Goal: Task Accomplishment & Management: Use online tool/utility

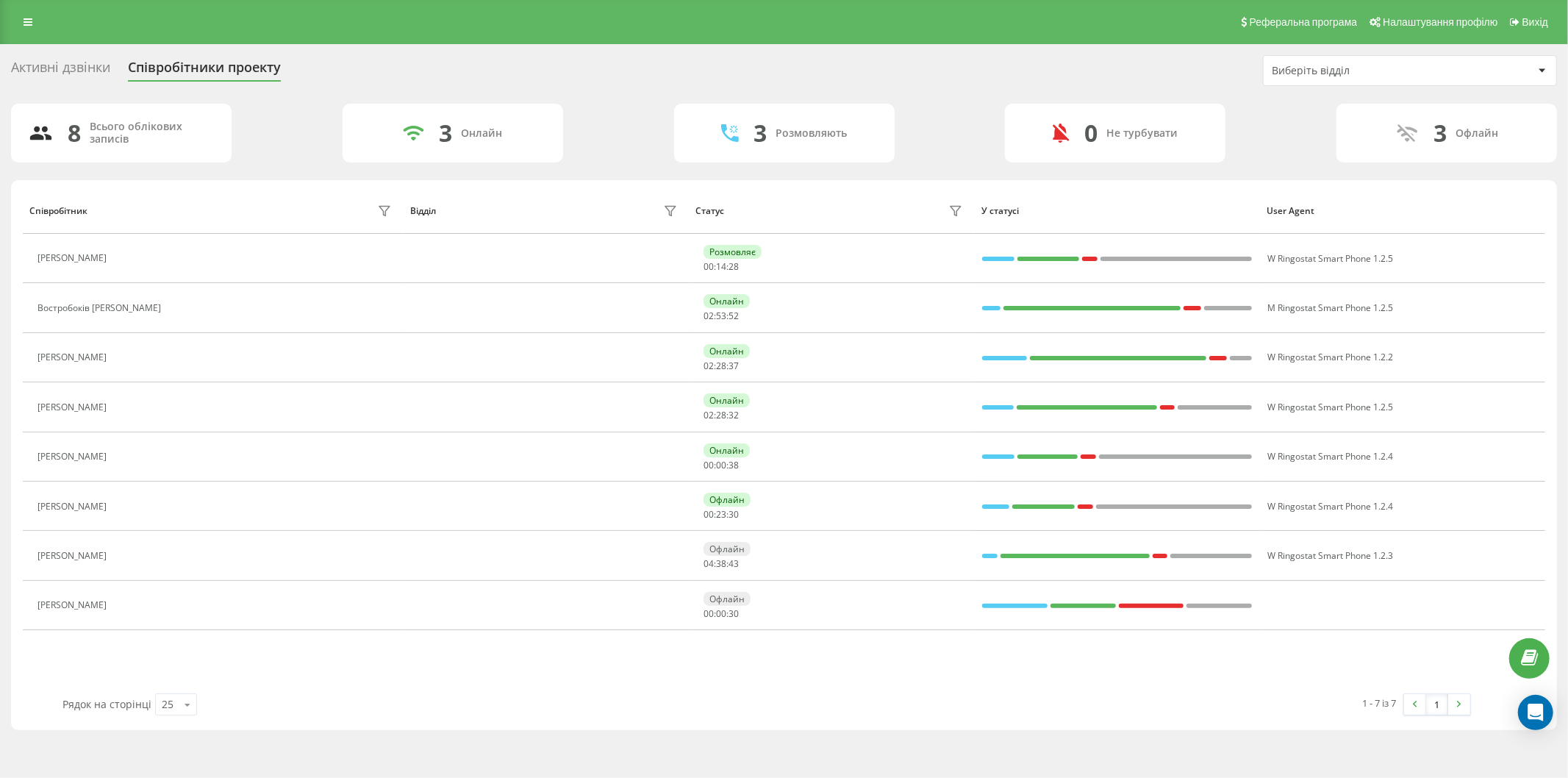
click at [28, 32] on div "Реферальна програма Налаштування профілю Вихід" at bounding box center [784, 22] width 1568 height 44
click at [26, 26] on icon at bounding box center [28, 22] width 9 height 10
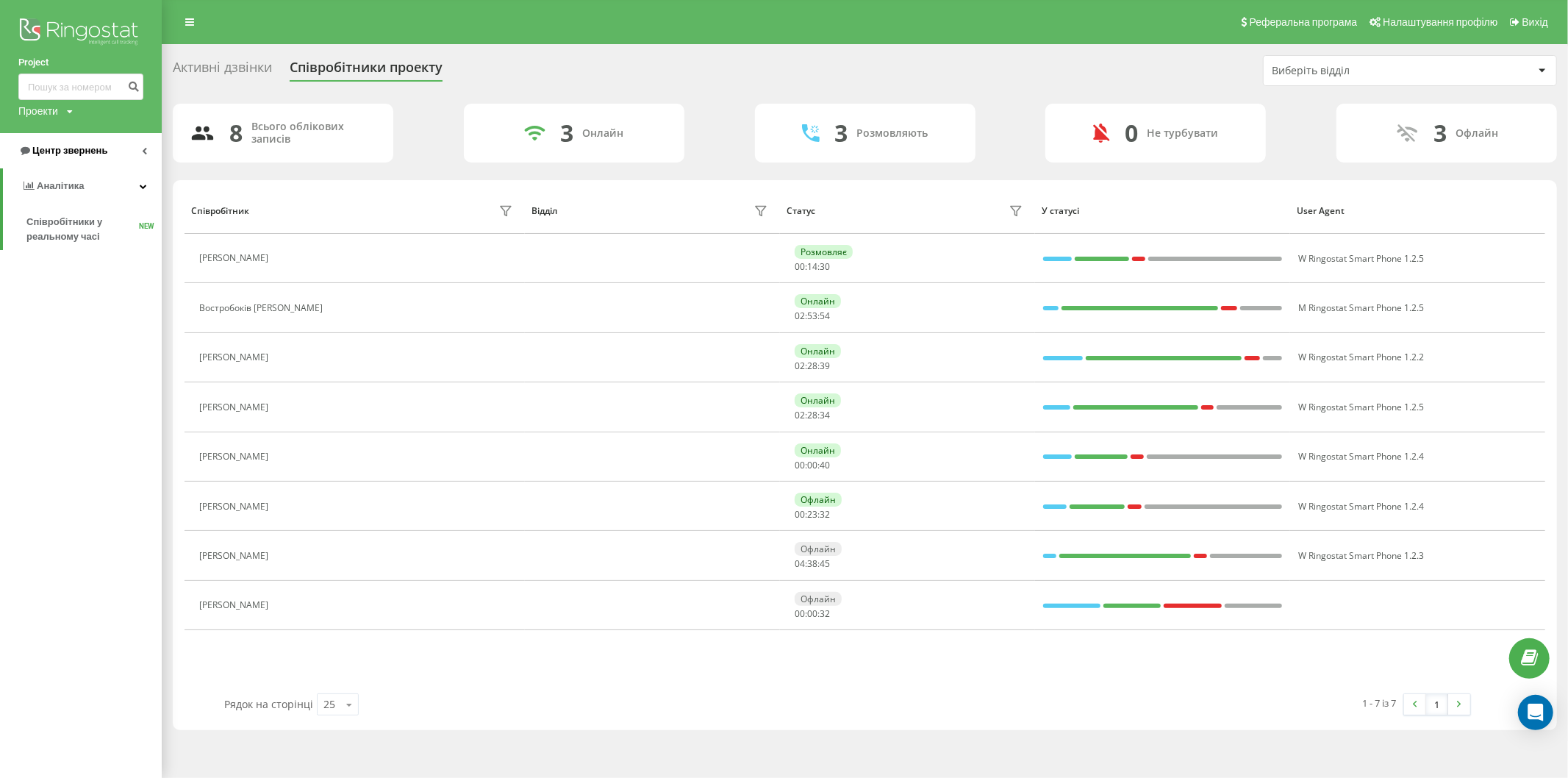
click at [91, 155] on font "Центр звернень" at bounding box center [70, 150] width 75 height 11
click at [91, 247] on span "Звіт про пропущені необроблені дзвінки" at bounding box center [90, 247] width 128 height 30
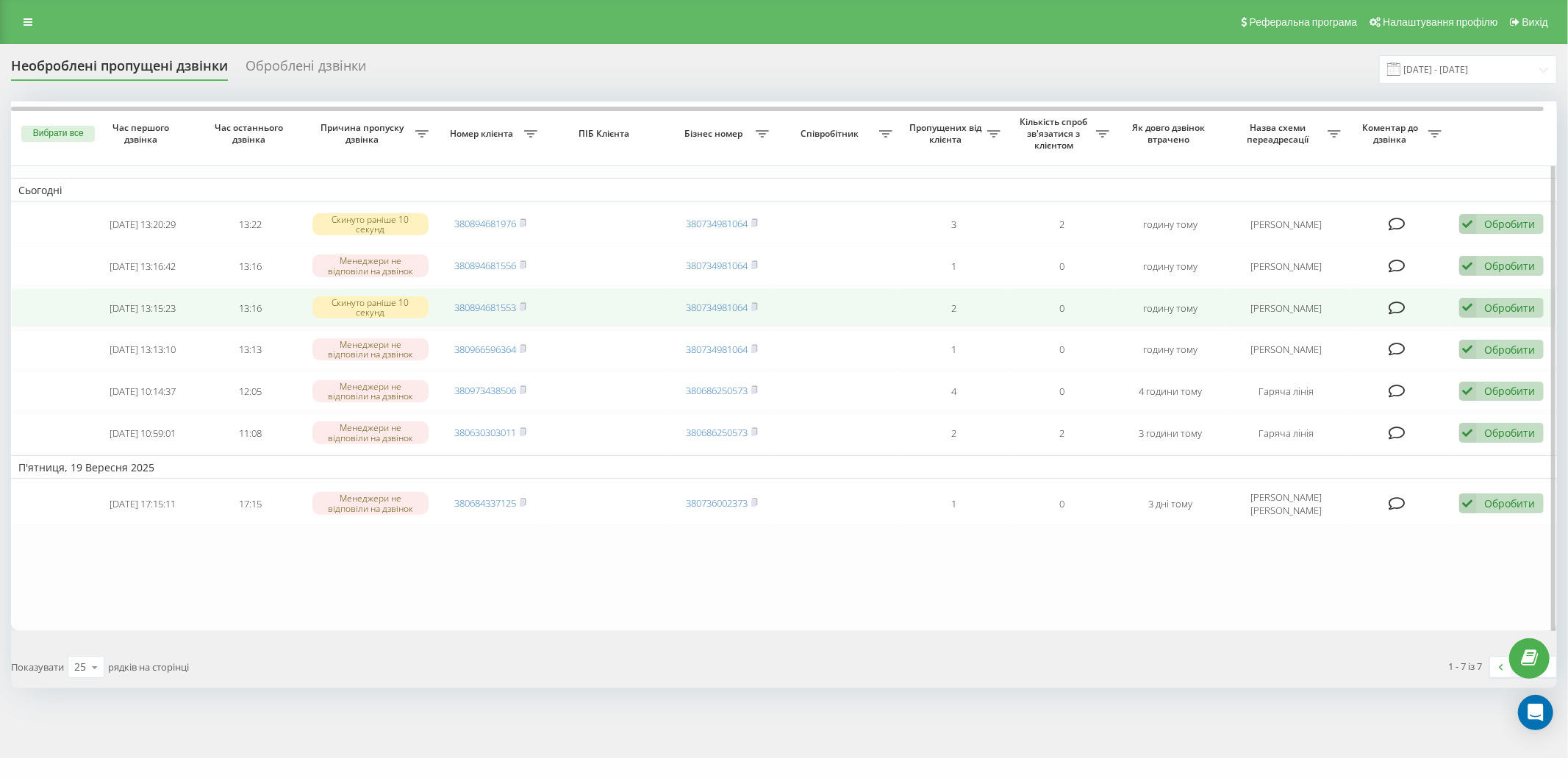
click at [1506, 315] on font "Обробити" at bounding box center [1511, 308] width 51 height 14
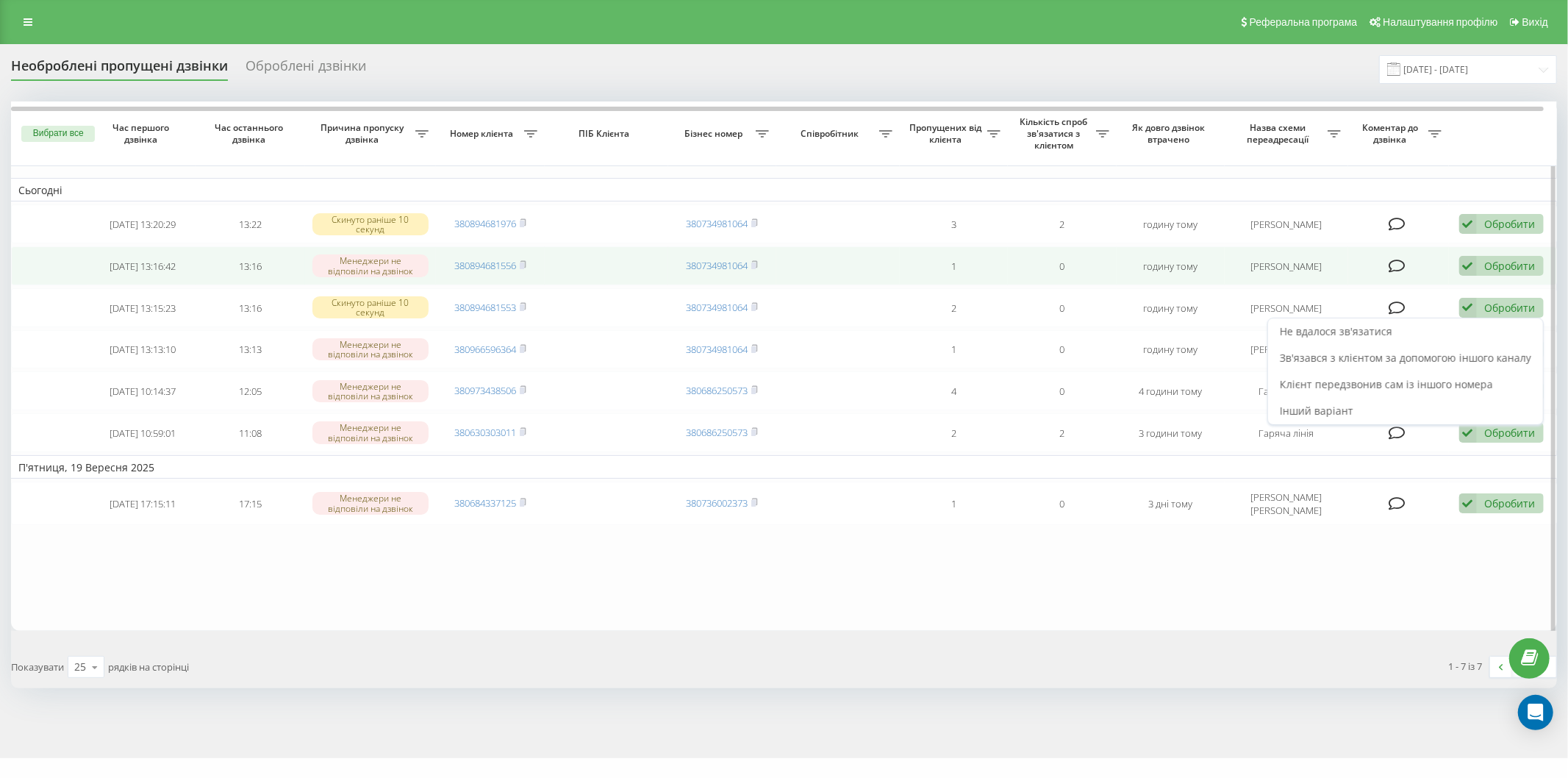
click at [1298, 270] on font "[PERSON_NAME]" at bounding box center [1286, 266] width 71 height 13
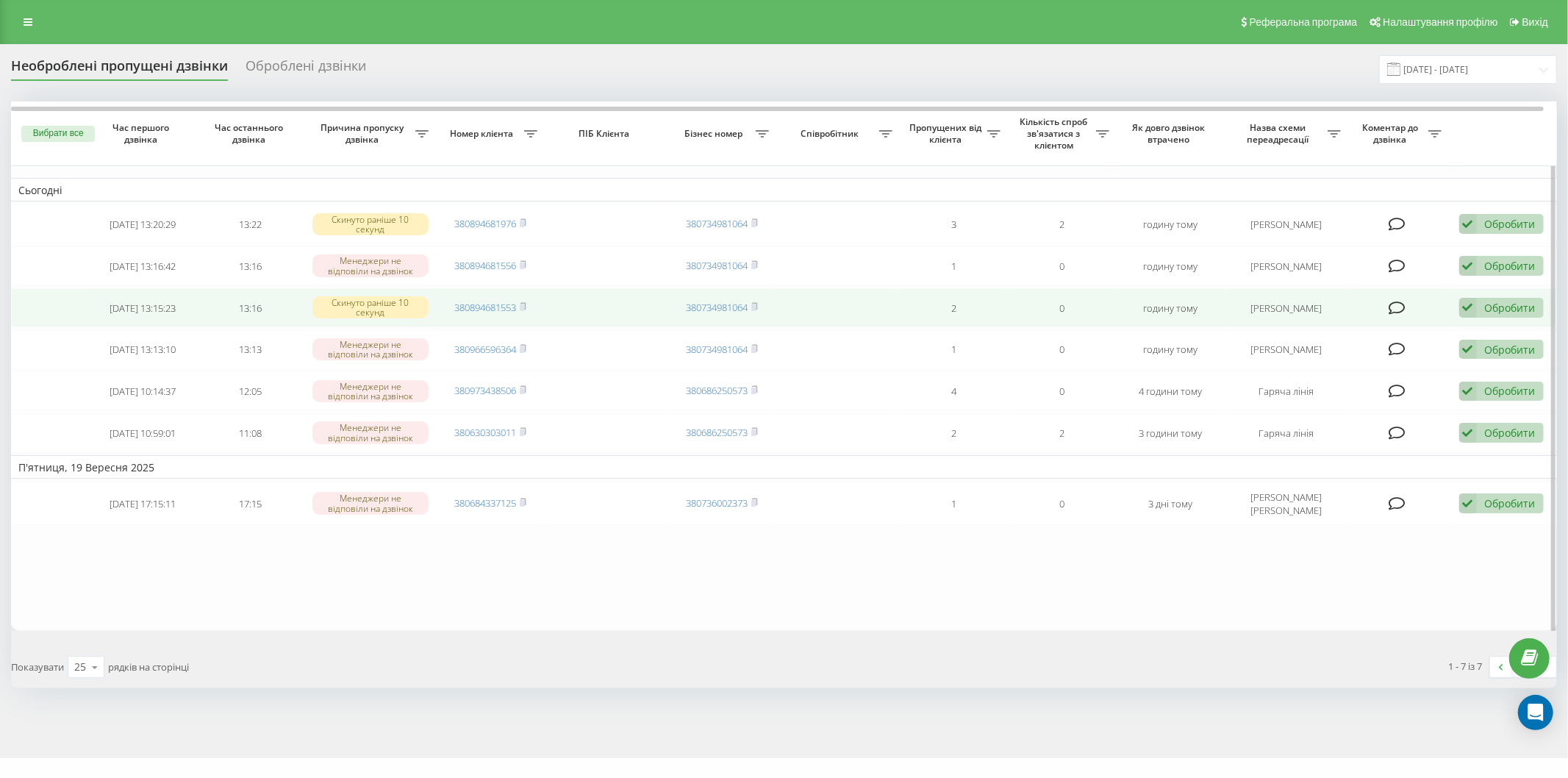
click at [1496, 315] on font "Обробити" at bounding box center [1511, 308] width 51 height 14
click at [1480, 318] on div "Обробити Не вдалося зв'язатися Зв'язався з клієнтом за допомогою іншого каналу …" at bounding box center [1501, 308] width 85 height 20
click at [1372, 338] on font "Не вдалося зв'язатися" at bounding box center [1336, 331] width 112 height 14
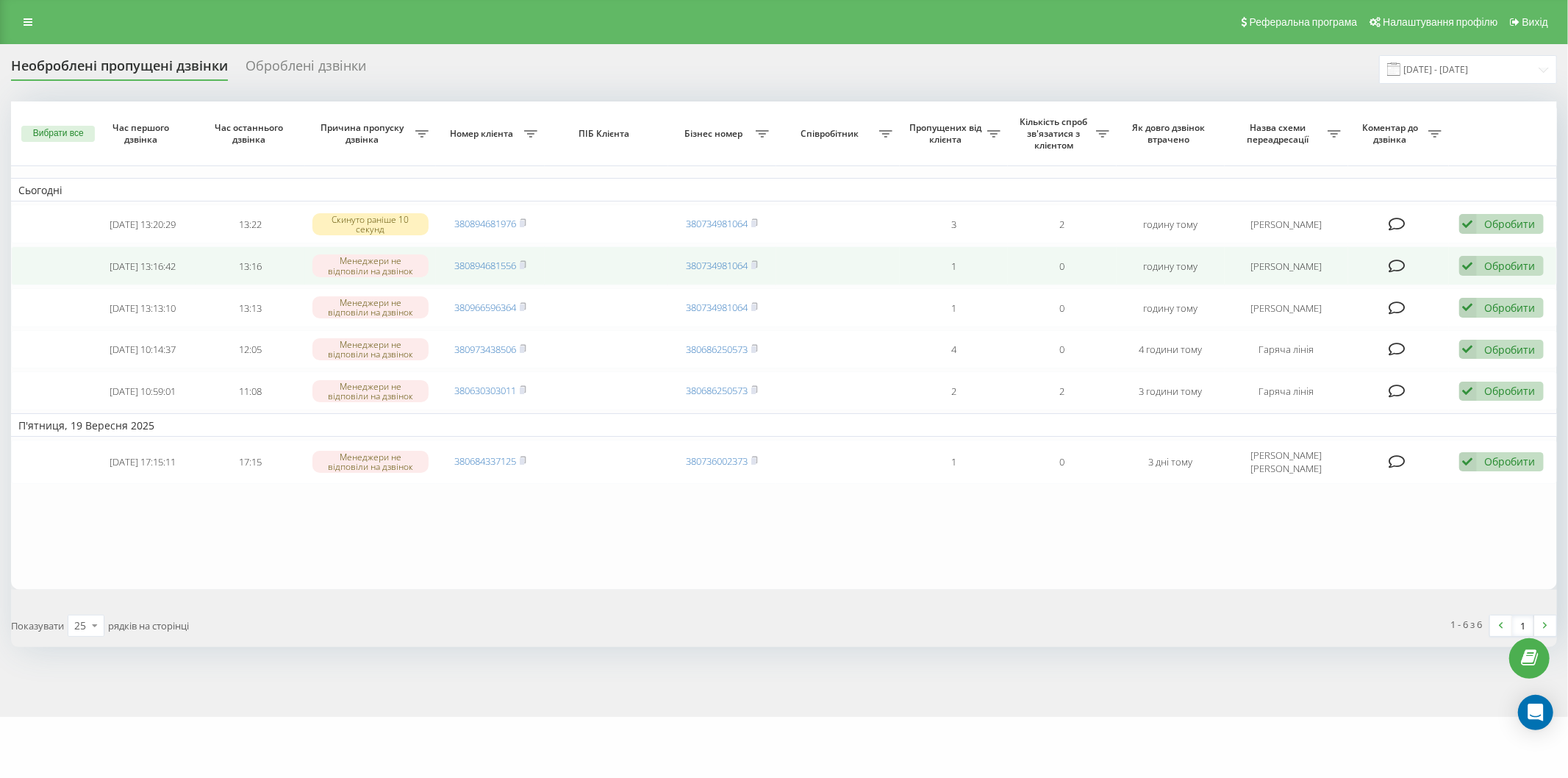
click at [1480, 273] on div "Обробити Не вдалося зв'язатися Зв'язався з клієнтом за допомогою іншого каналу …" at bounding box center [1501, 266] width 85 height 20
click at [1465, 301] on div "Не вдалося зв'язатися" at bounding box center [1406, 289] width 275 height 27
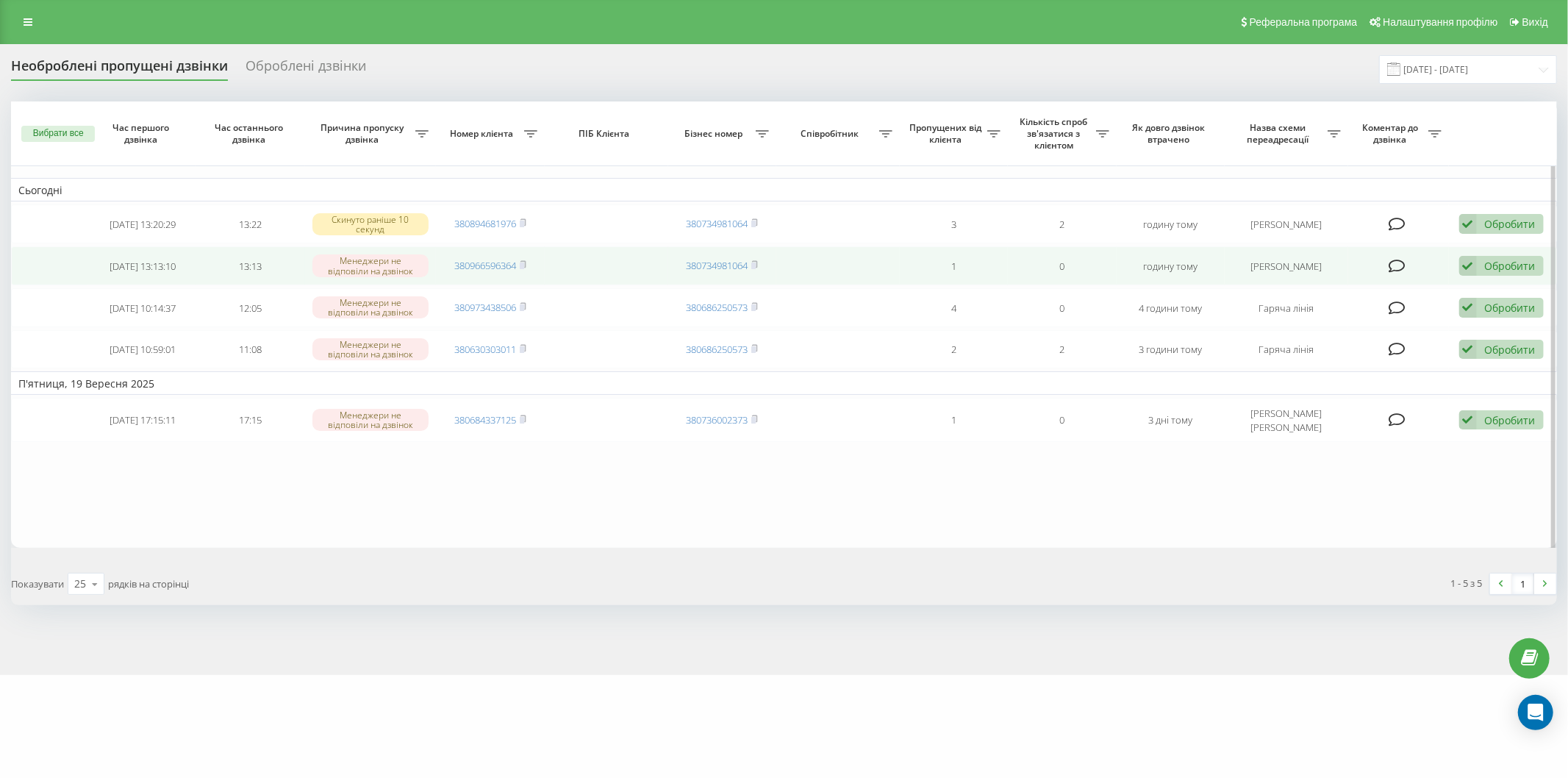
click at [1479, 269] on div "Обробити Не вдалося зв'язатися Зв'язався з клієнтом за допомогою іншого каналу …" at bounding box center [1501, 266] width 85 height 20
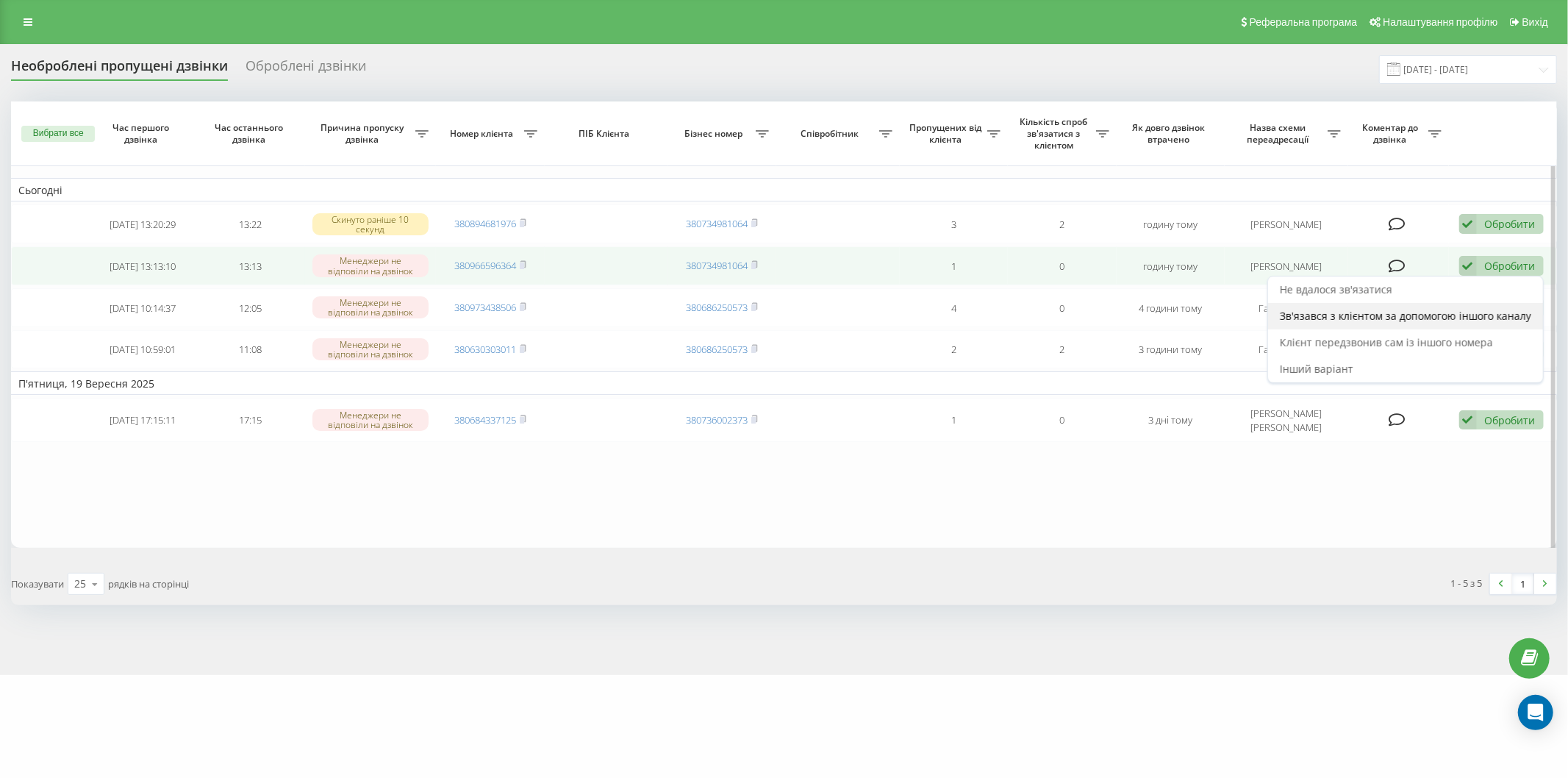
click at [1385, 323] on font "Зв'язався з клієнтом за допомогою іншого каналу" at bounding box center [1406, 316] width 252 height 14
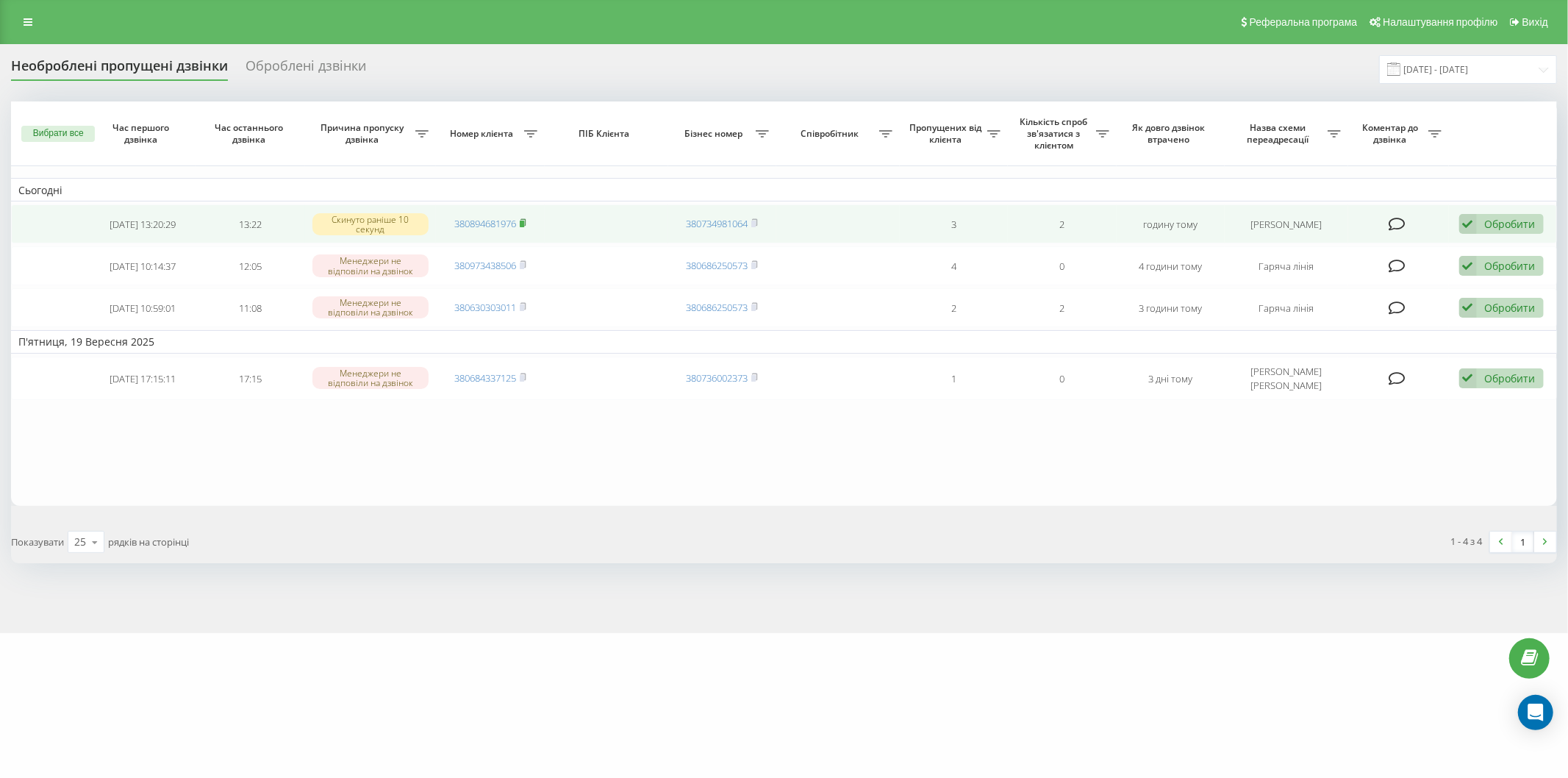
click at [526, 225] on icon at bounding box center [522, 222] width 7 height 9
click at [1488, 221] on font "Обробити" at bounding box center [1511, 223] width 51 height 14
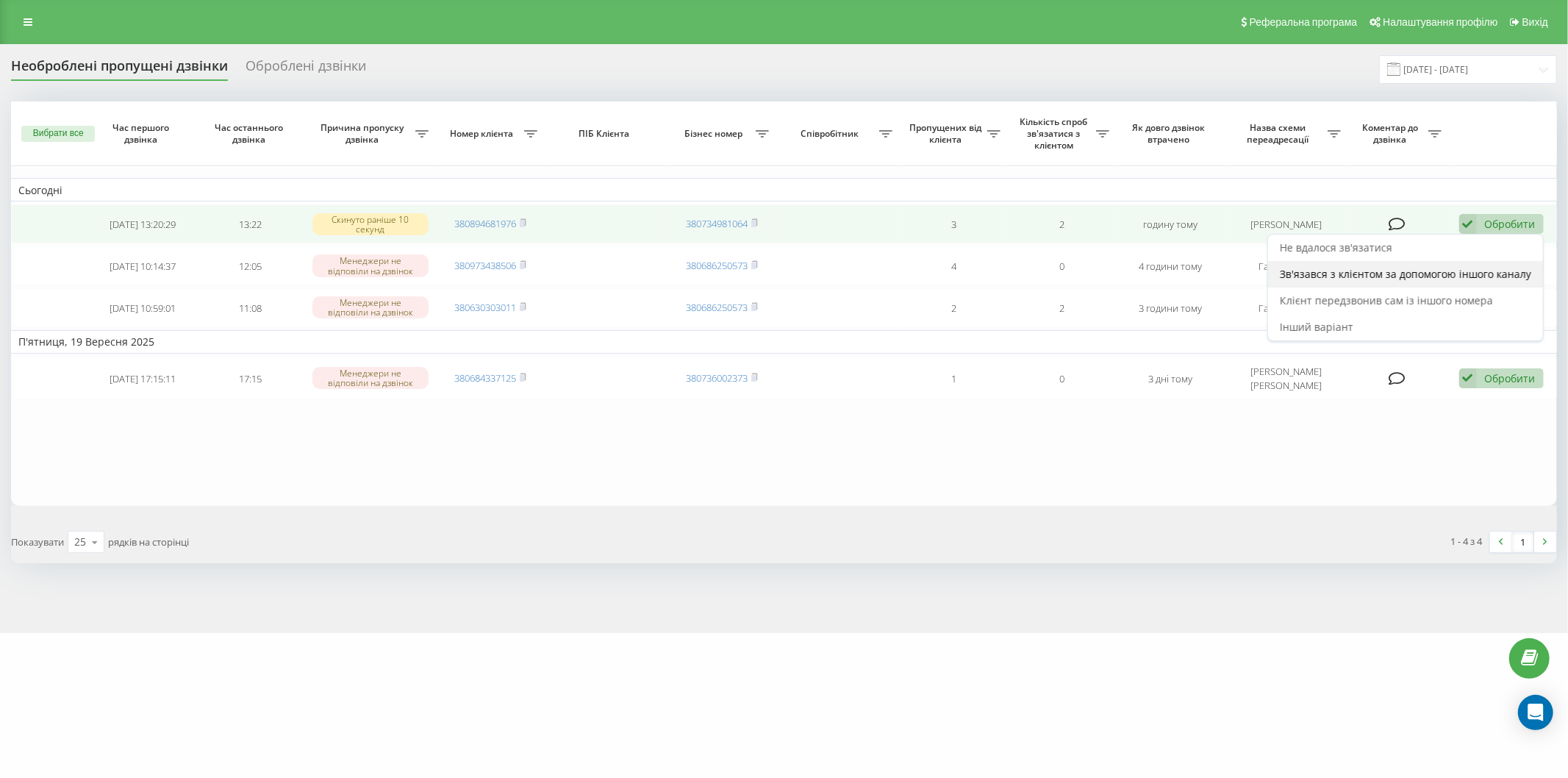
click at [1328, 275] on font "Зв'язався з клієнтом за допомогою іншого каналу" at bounding box center [1406, 273] width 252 height 14
